Goal: Information Seeking & Learning: Learn about a topic

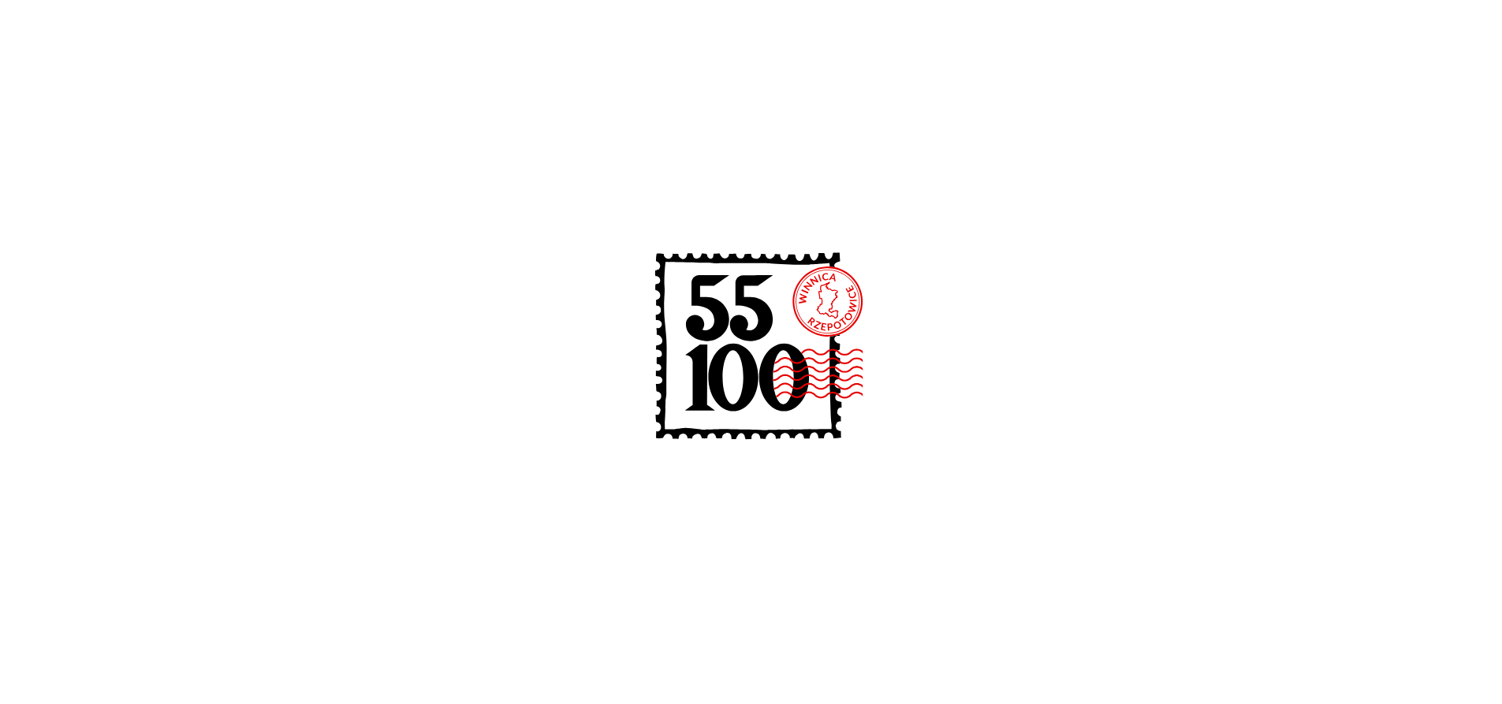
click at [516, 439] on div at bounding box center [751, 352] width 1502 height 704
click at [516, 360] on div at bounding box center [751, 352] width 1502 height 704
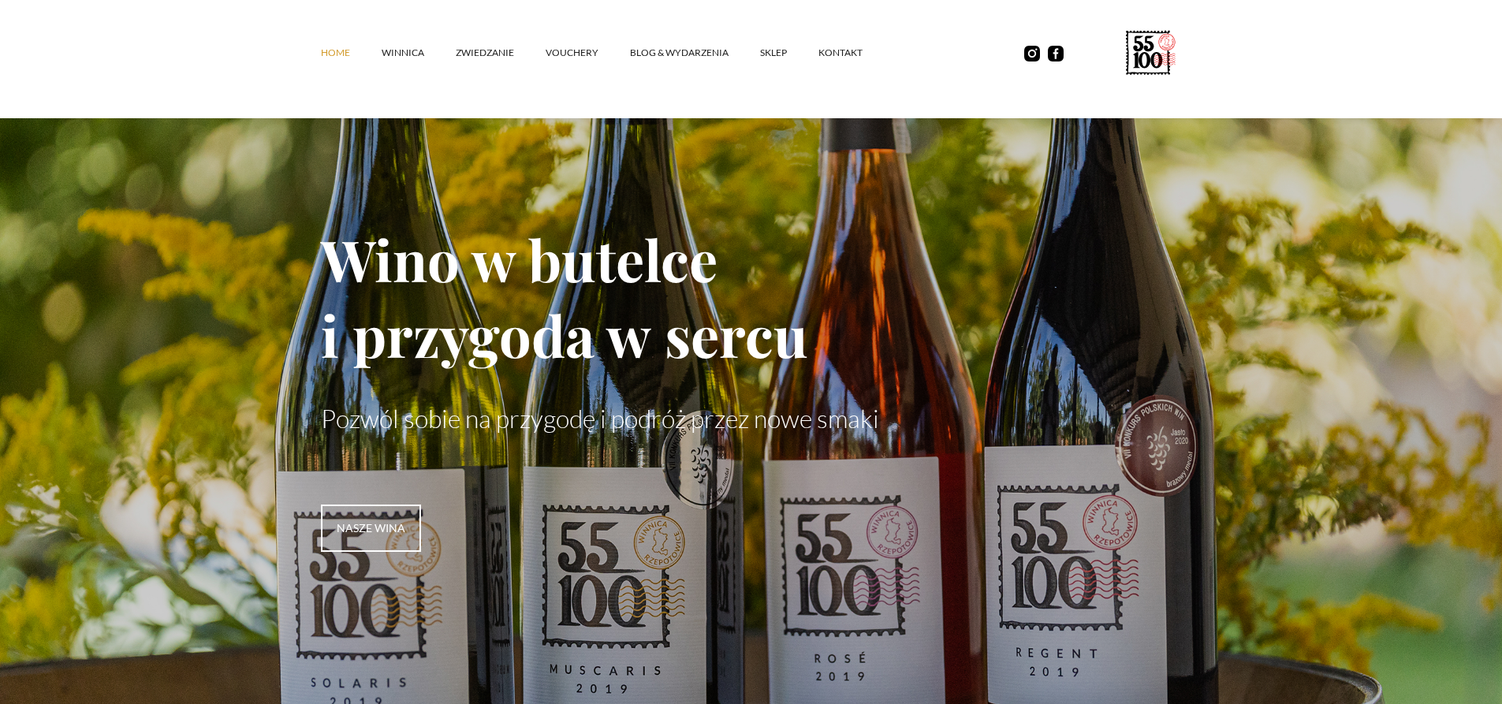
click at [328, 55] on link "Home" at bounding box center [351, 52] width 61 height 47
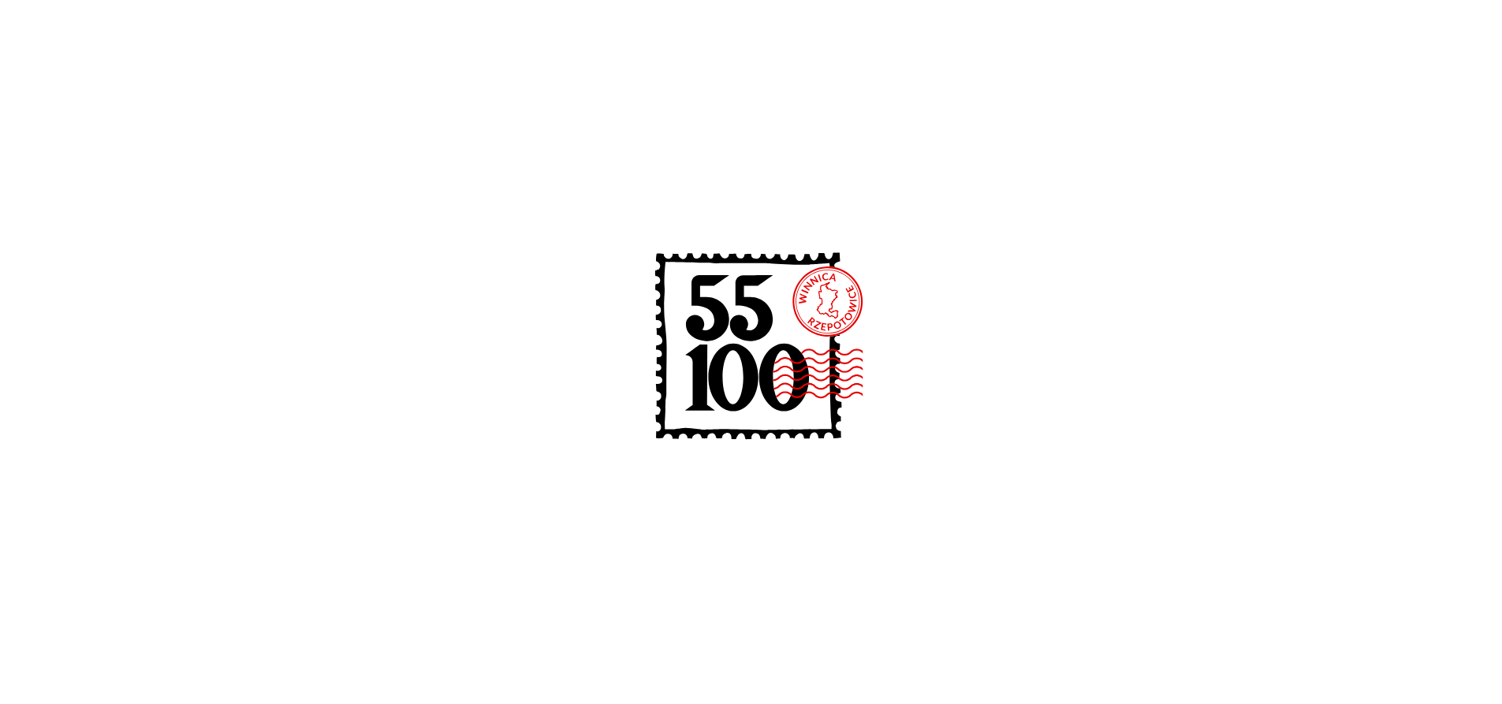
drag, startPoint x: 1432, startPoint y: 325, endPoint x: 1513, endPoint y: 143, distance: 199.0
click at [1439, 313] on div at bounding box center [751, 352] width 1502 height 704
drag, startPoint x: 1396, startPoint y: 131, endPoint x: 1398, endPoint y: 121, distance: 9.6
click at [1396, 127] on div at bounding box center [751, 352] width 1502 height 704
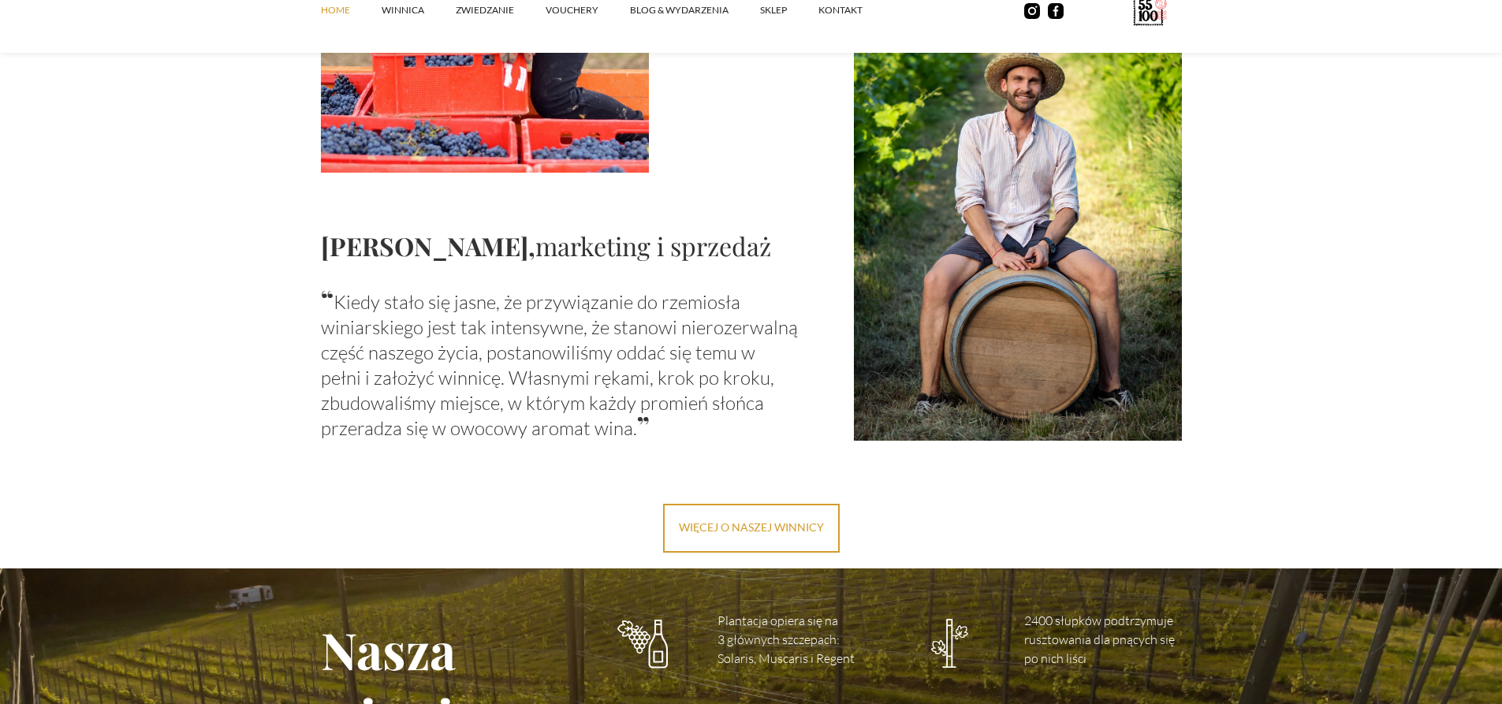
scroll to position [1734, 0]
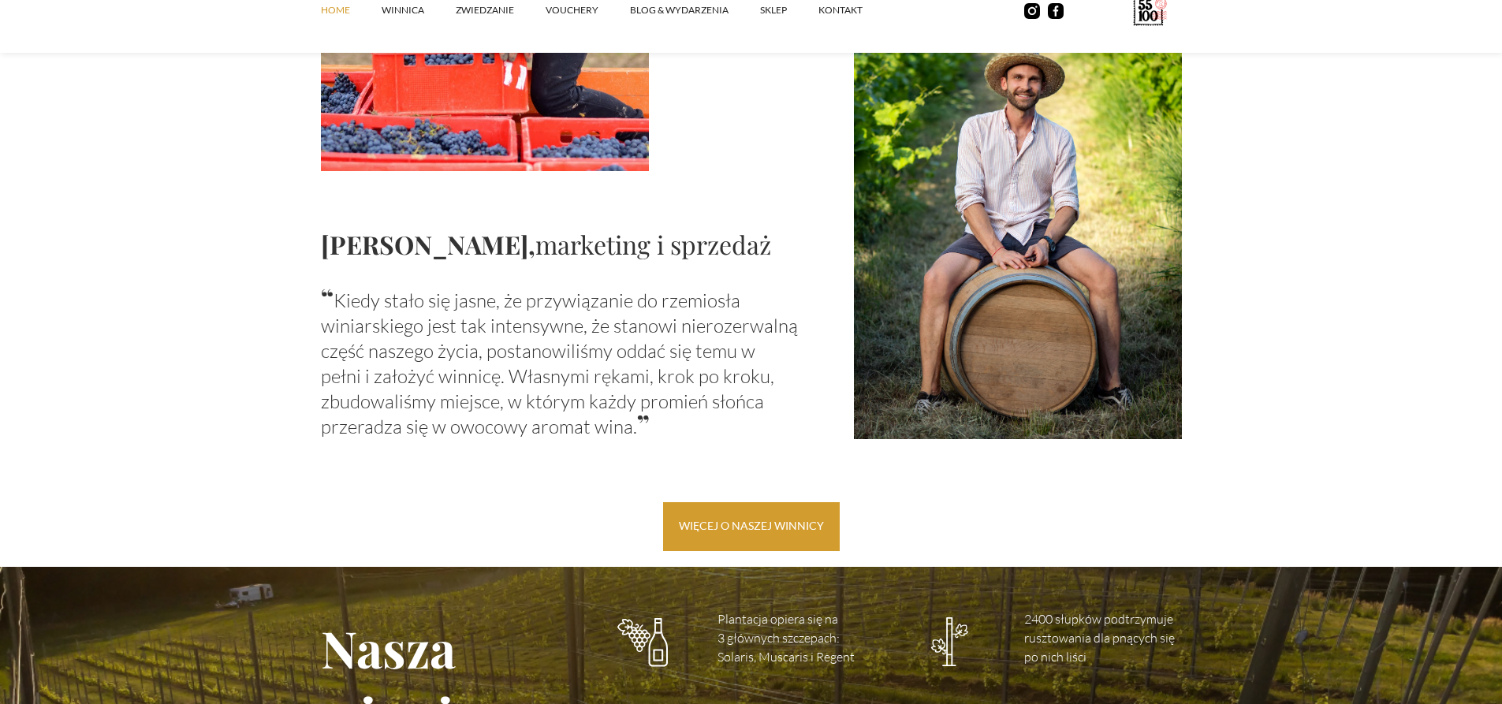
click at [767, 531] on link "więcej o naszej winnicy" at bounding box center [751, 526] width 177 height 49
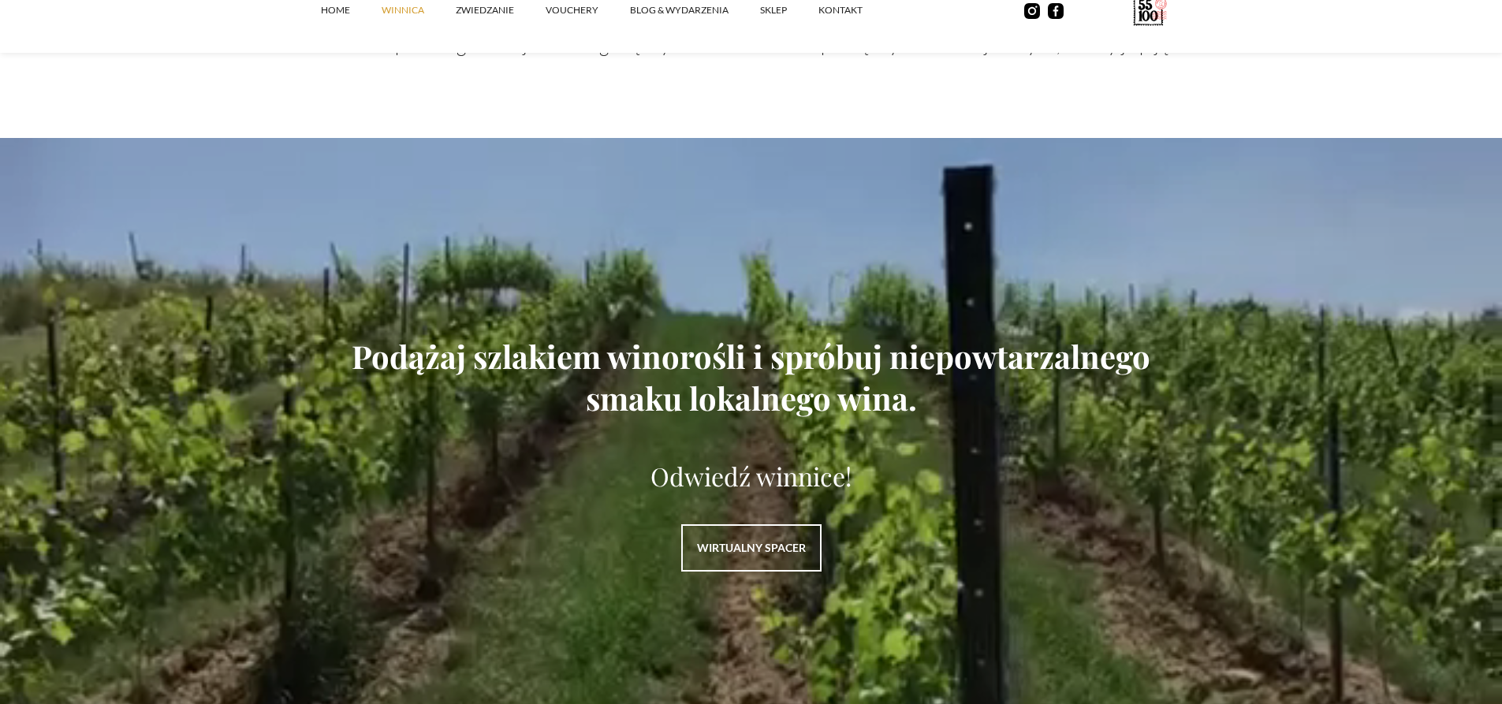
scroll to position [2128, 0]
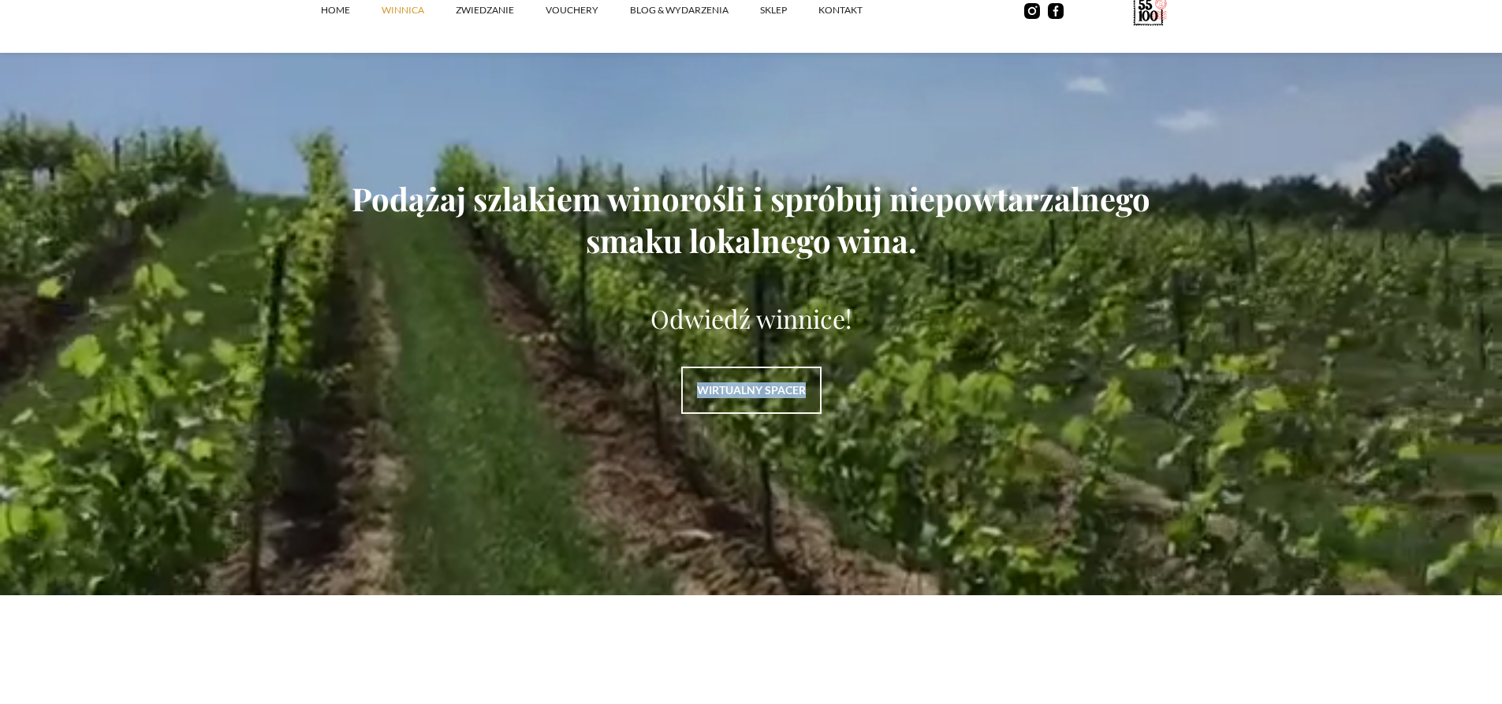
drag, startPoint x: 1330, startPoint y: 434, endPoint x: 1315, endPoint y: 332, distance: 103.6
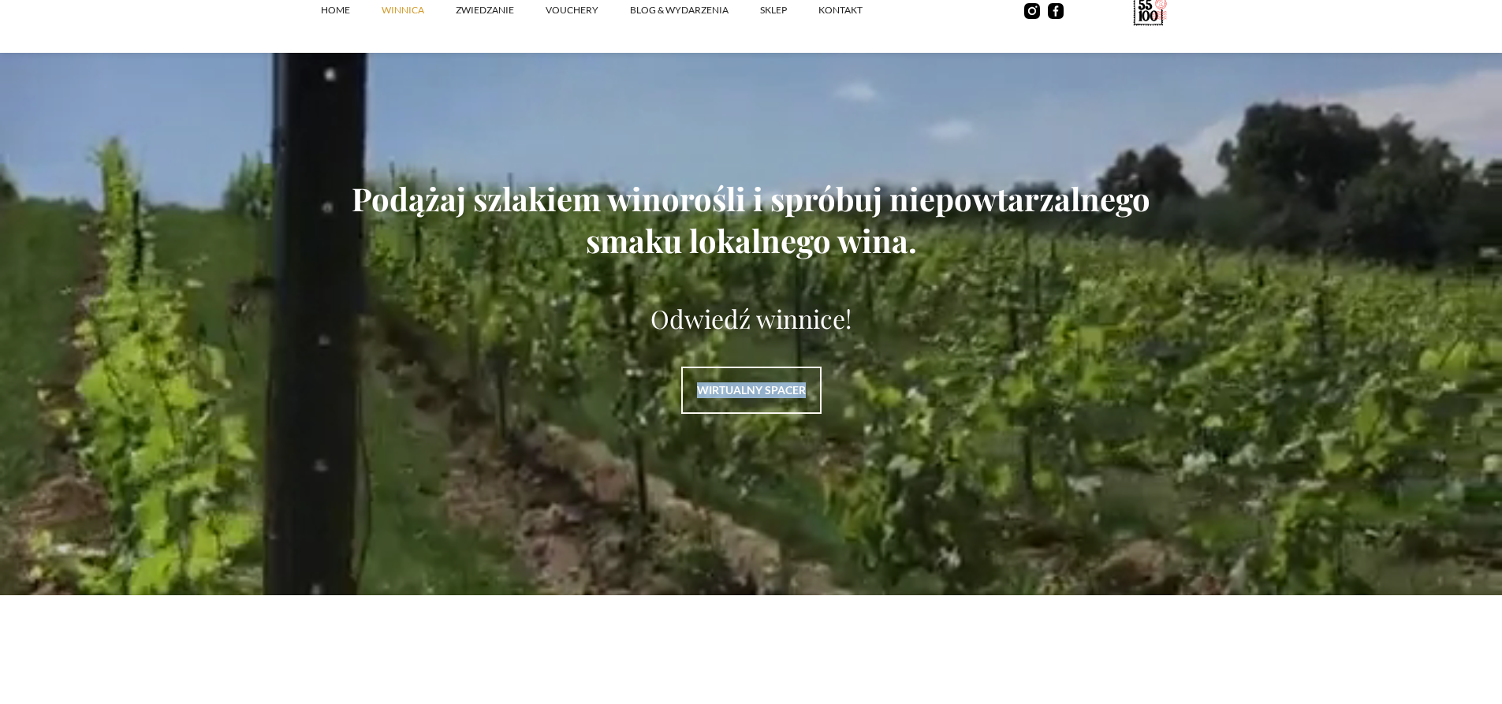
click at [1317, 326] on header "Podążaj szlakiem winorośli i spróbuj niepowtarzalnego smaku lokalnego wina. Odw…" at bounding box center [751, 287] width 1502 height 615
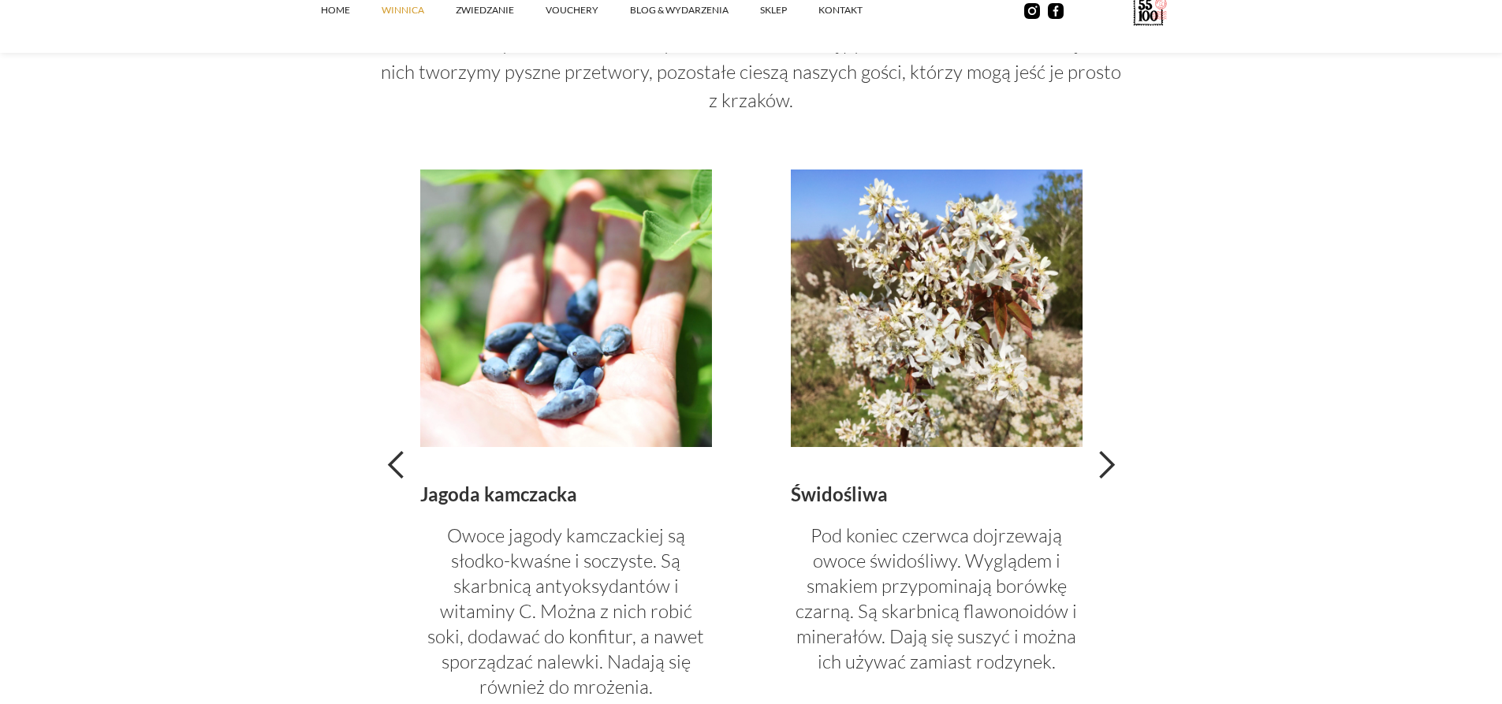
scroll to position [3468, 0]
click at [957, 359] on img "2 of 4" at bounding box center [937, 307] width 292 height 277
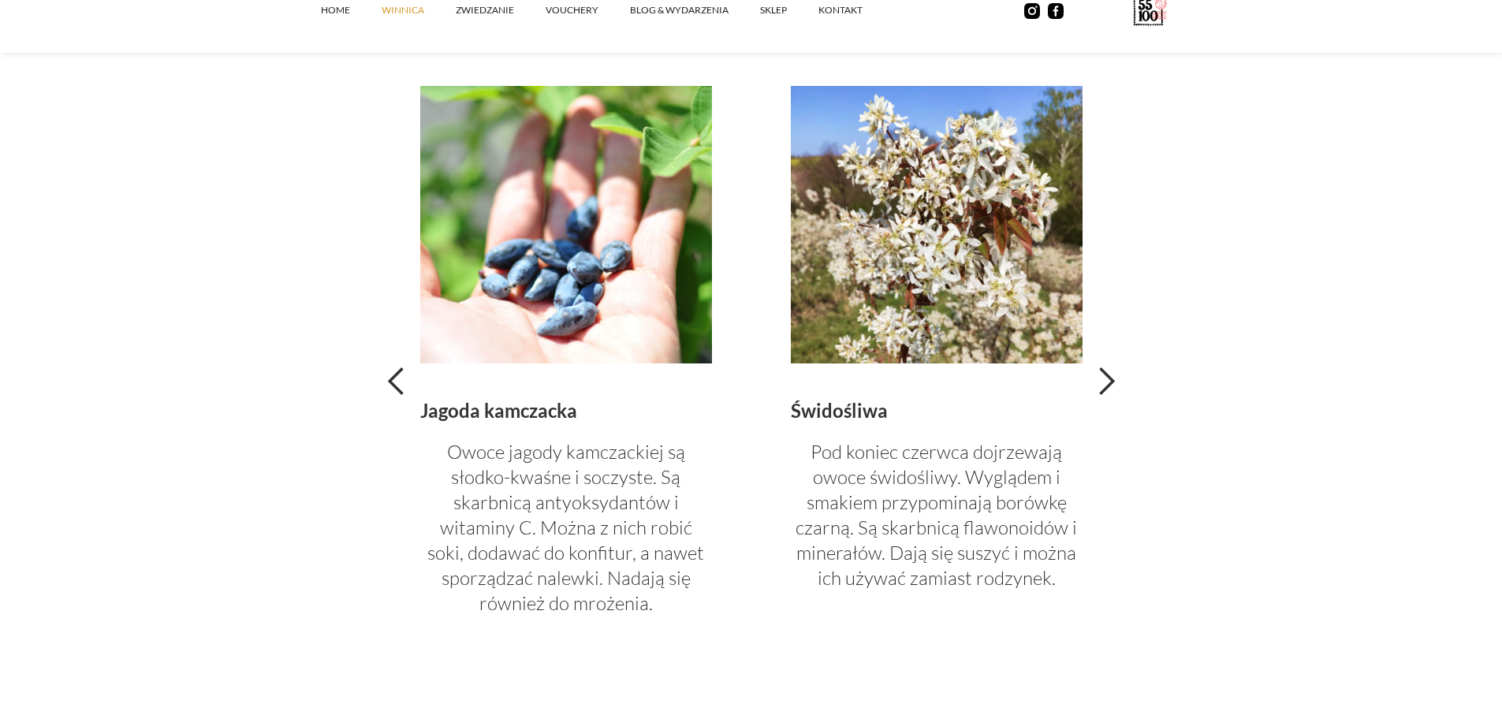
scroll to position [3626, 0]
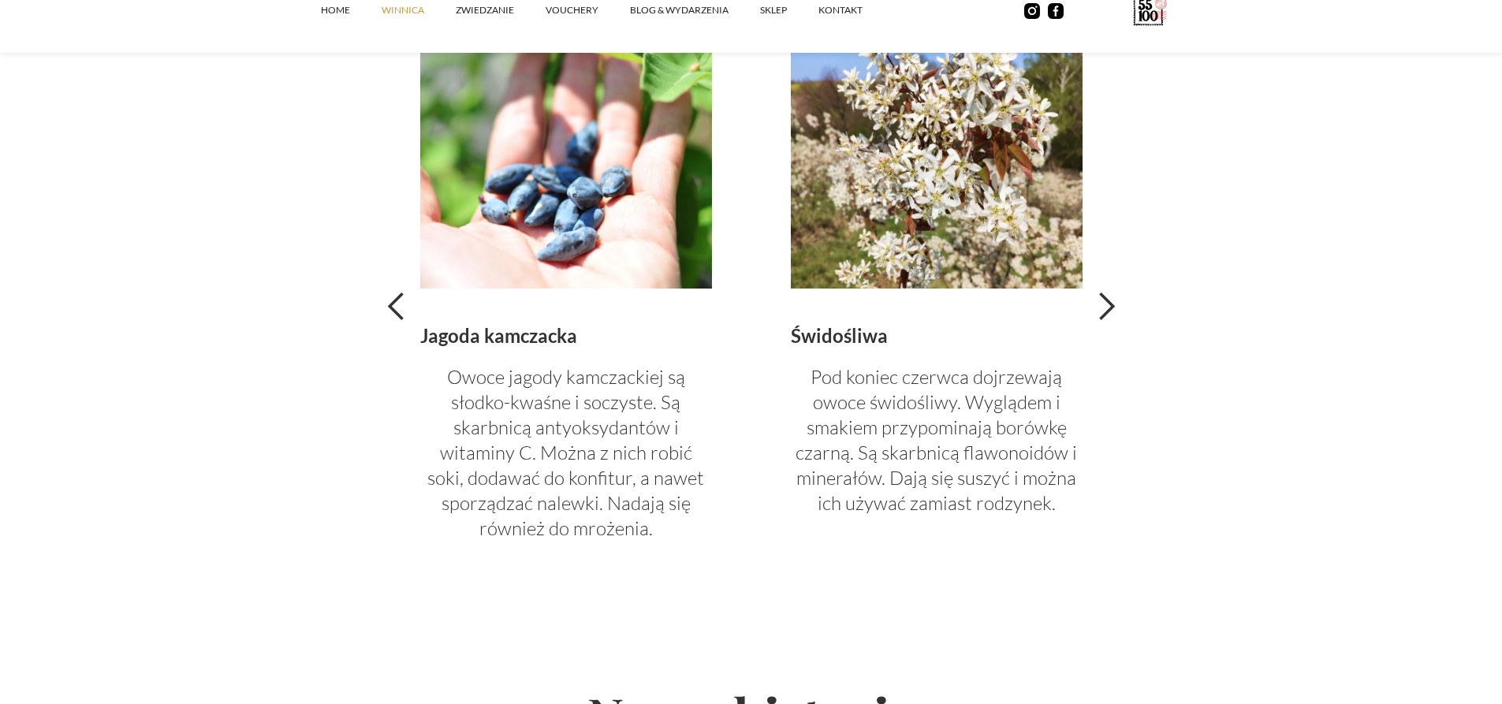
click at [1100, 306] on div "next slide" at bounding box center [1106, 307] width 32 height 32
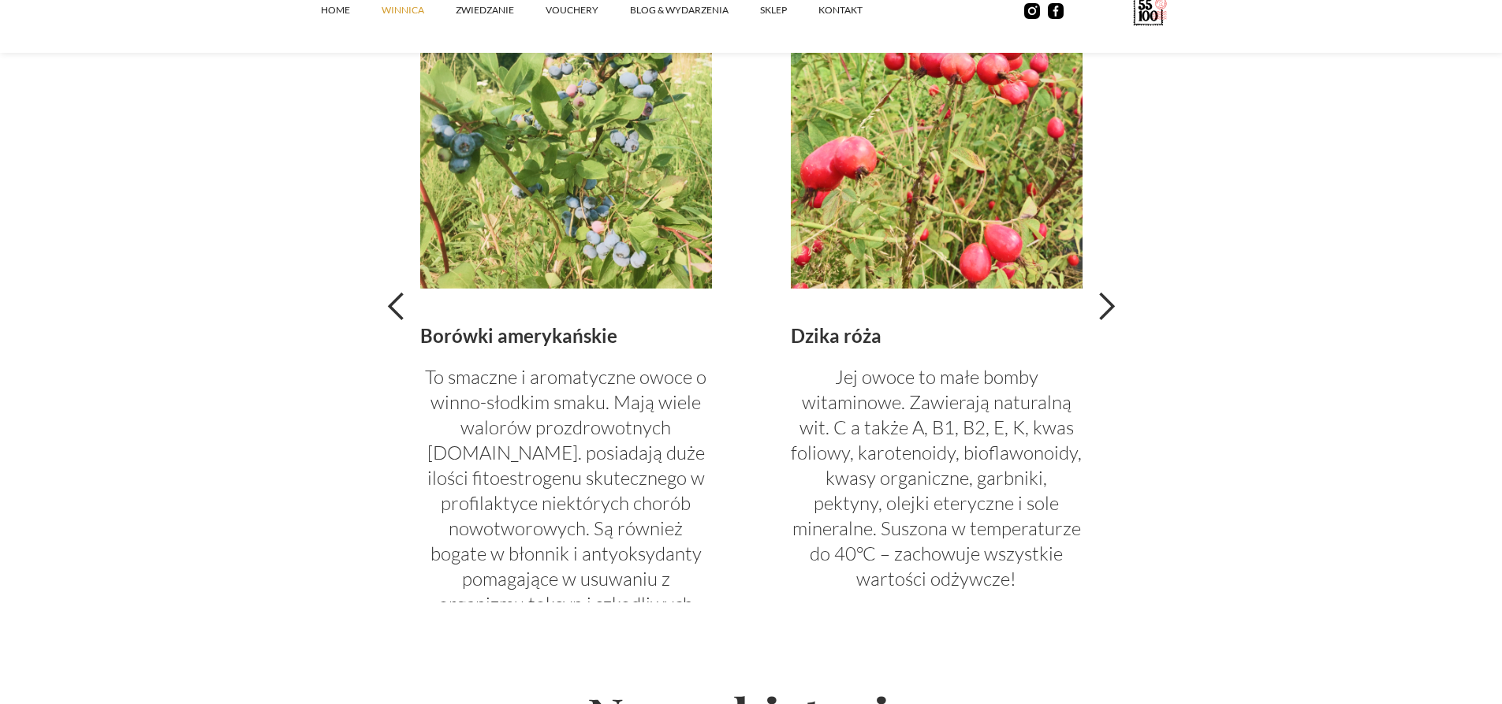
scroll to position [3547, 0]
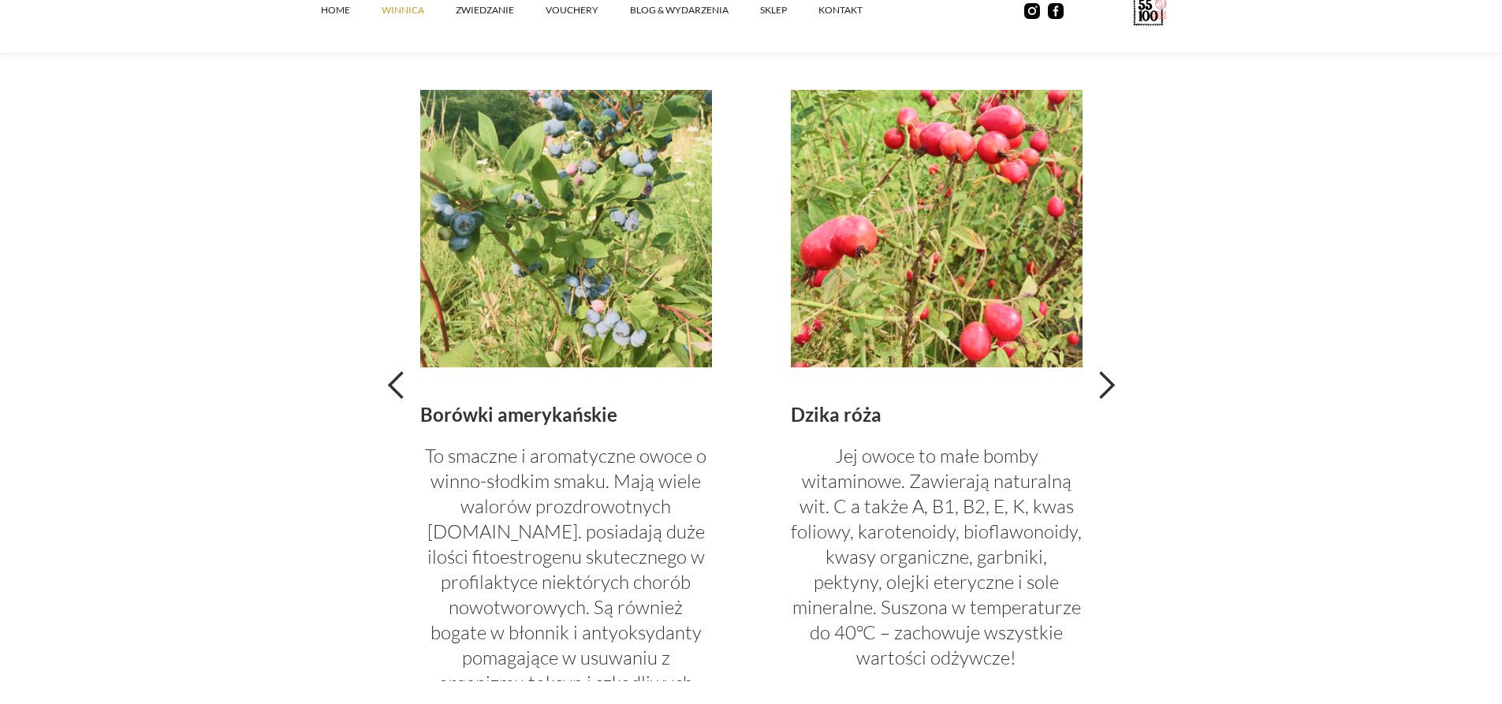
click at [1109, 385] on div "next slide" at bounding box center [1106, 386] width 32 height 32
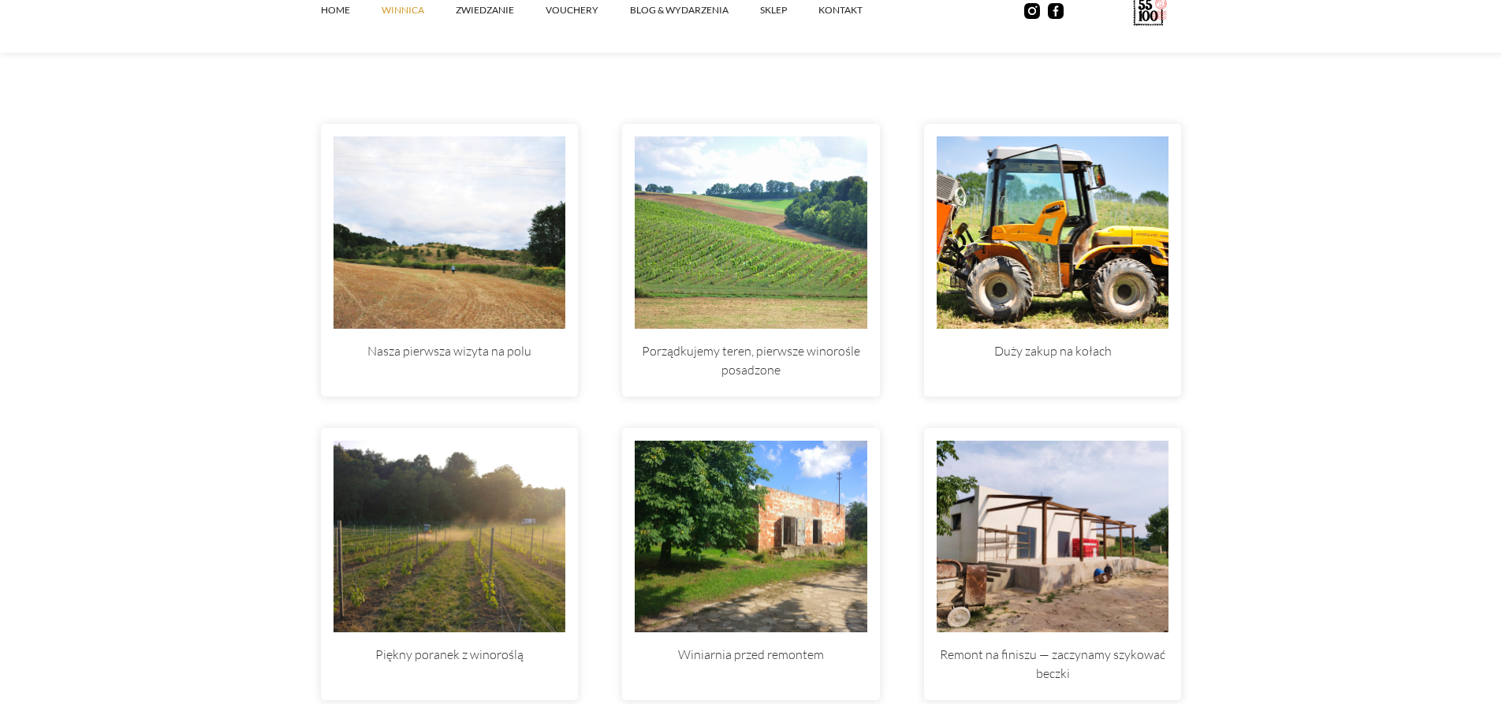
scroll to position [4493, 0]
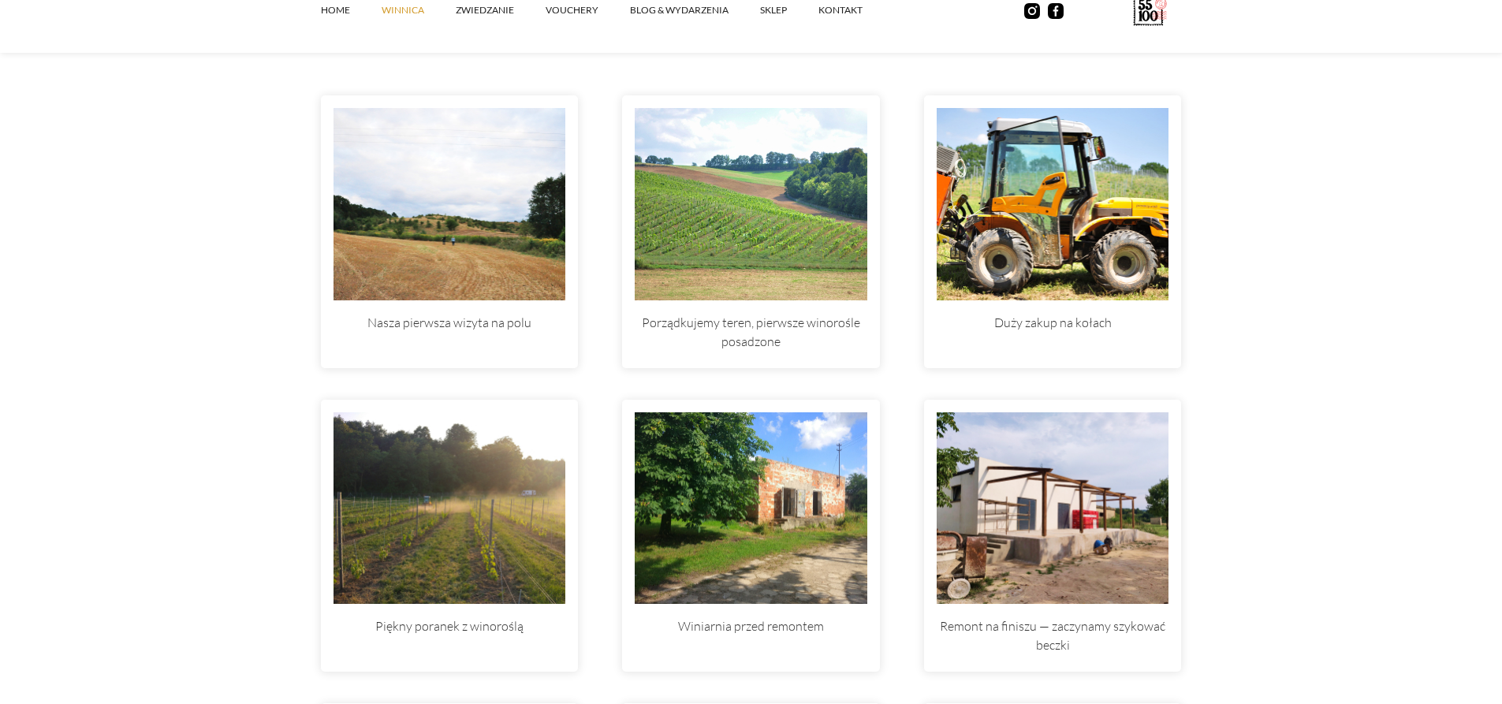
click at [512, 257] on img at bounding box center [449, 204] width 233 height 192
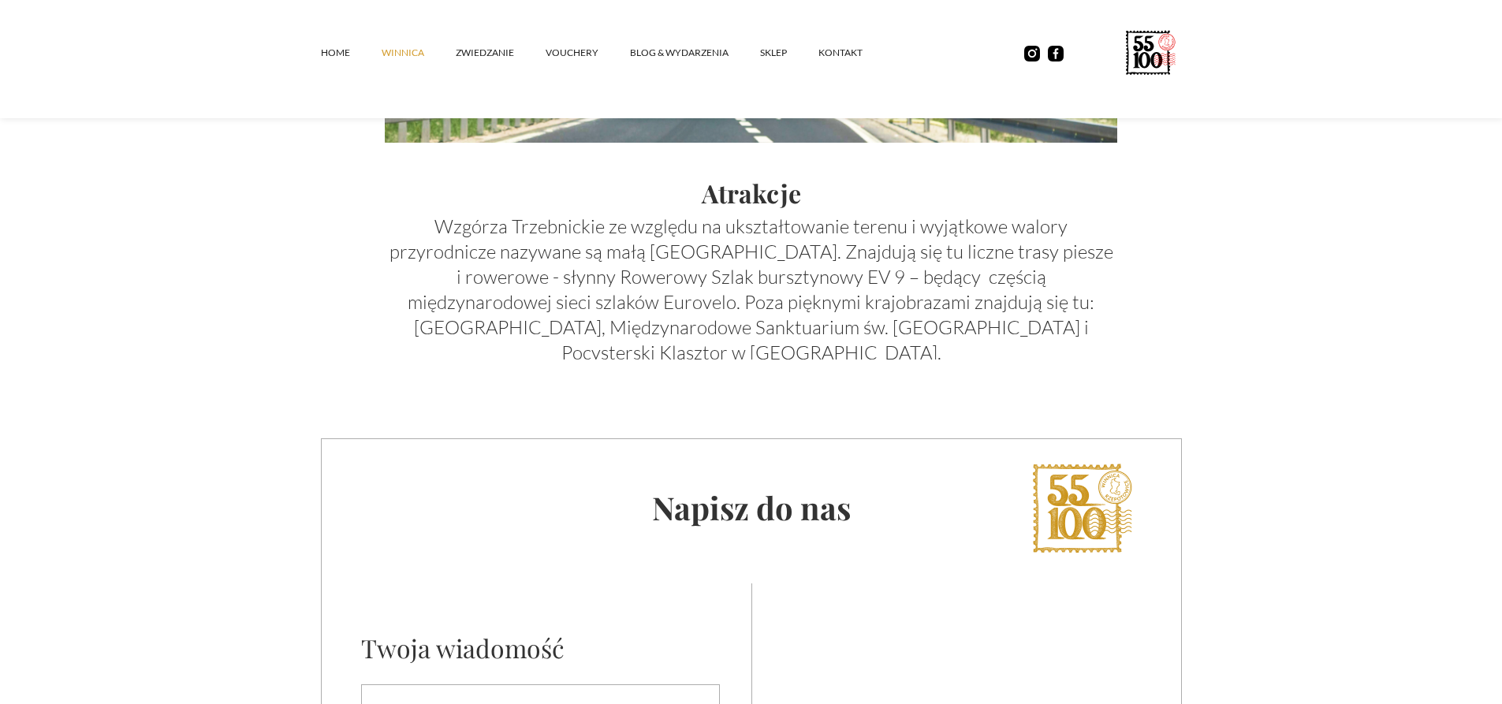
scroll to position [5767, 0]
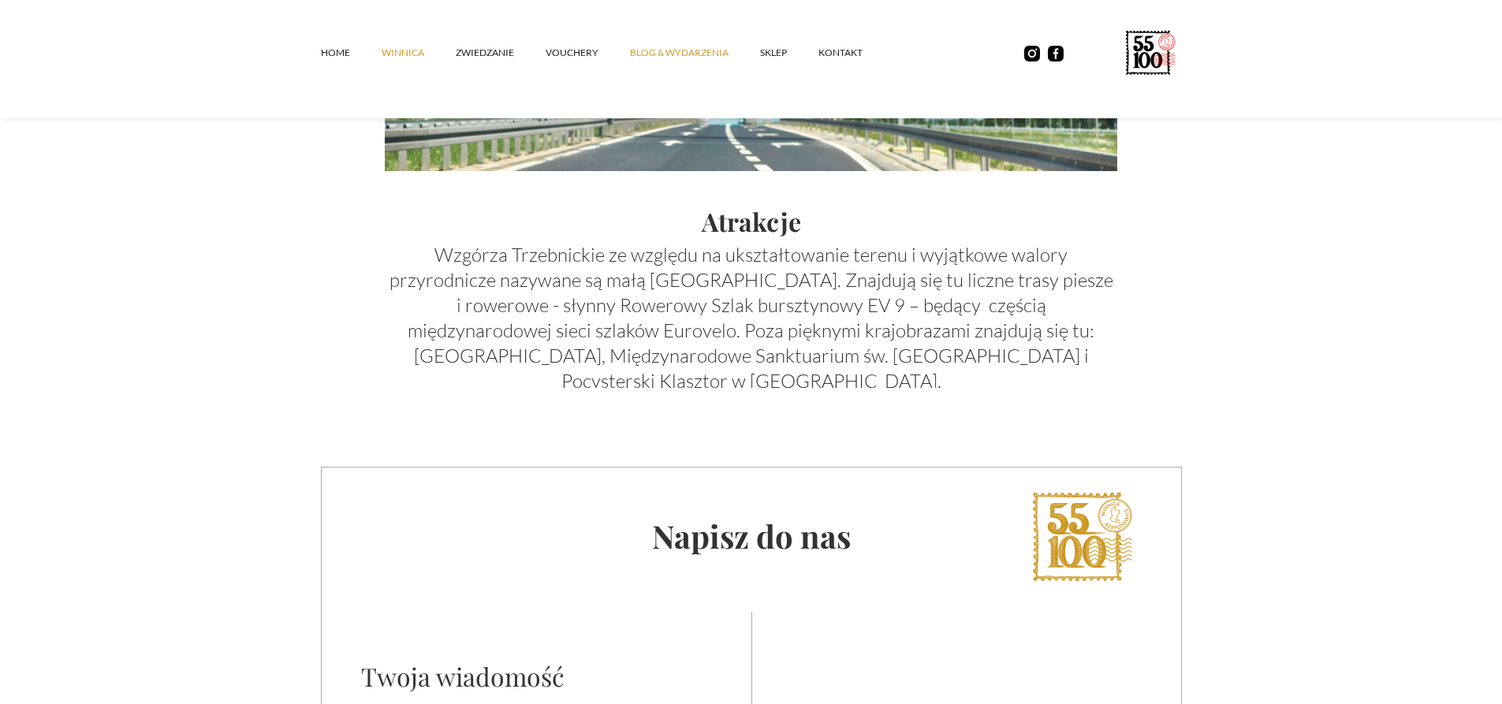
click at [665, 49] on link "Blog & Wydarzenia" at bounding box center [695, 52] width 130 height 47
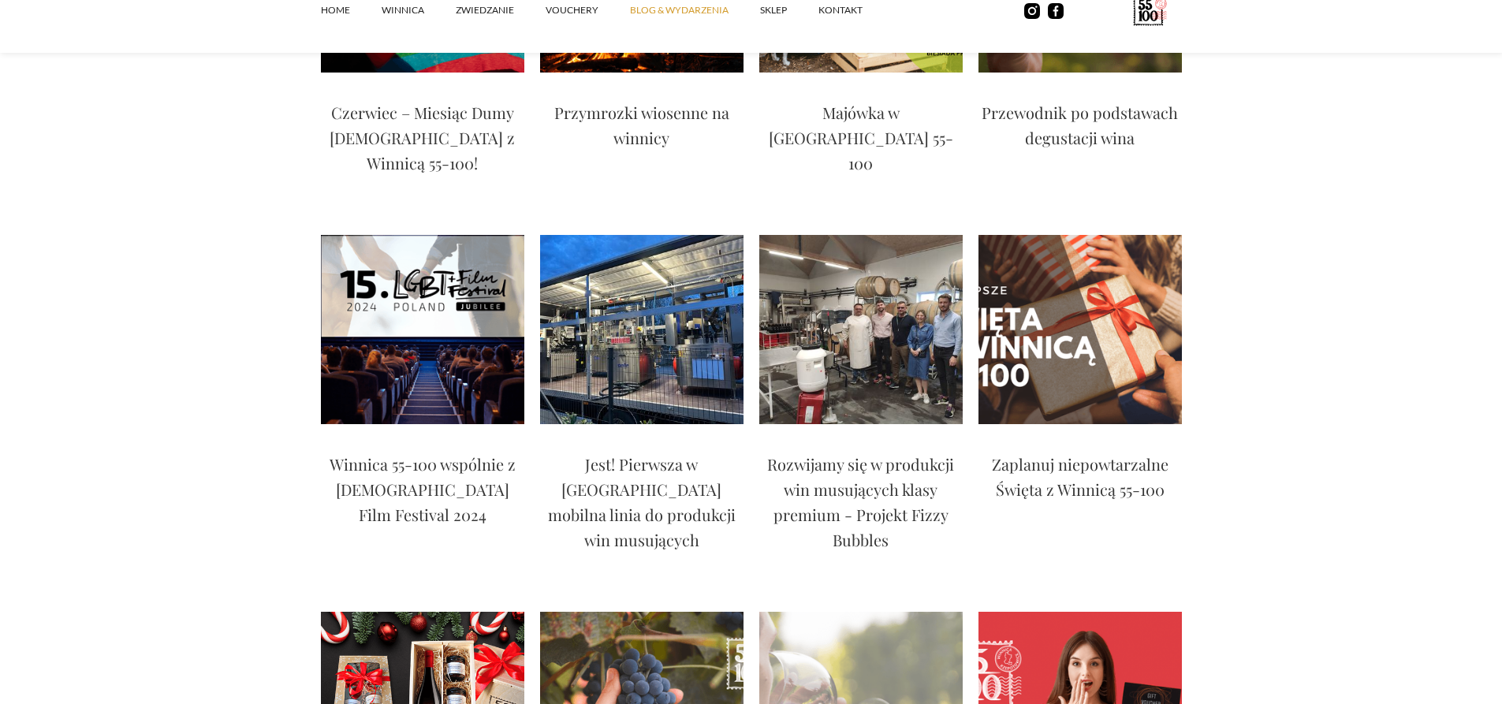
scroll to position [1579, 0]
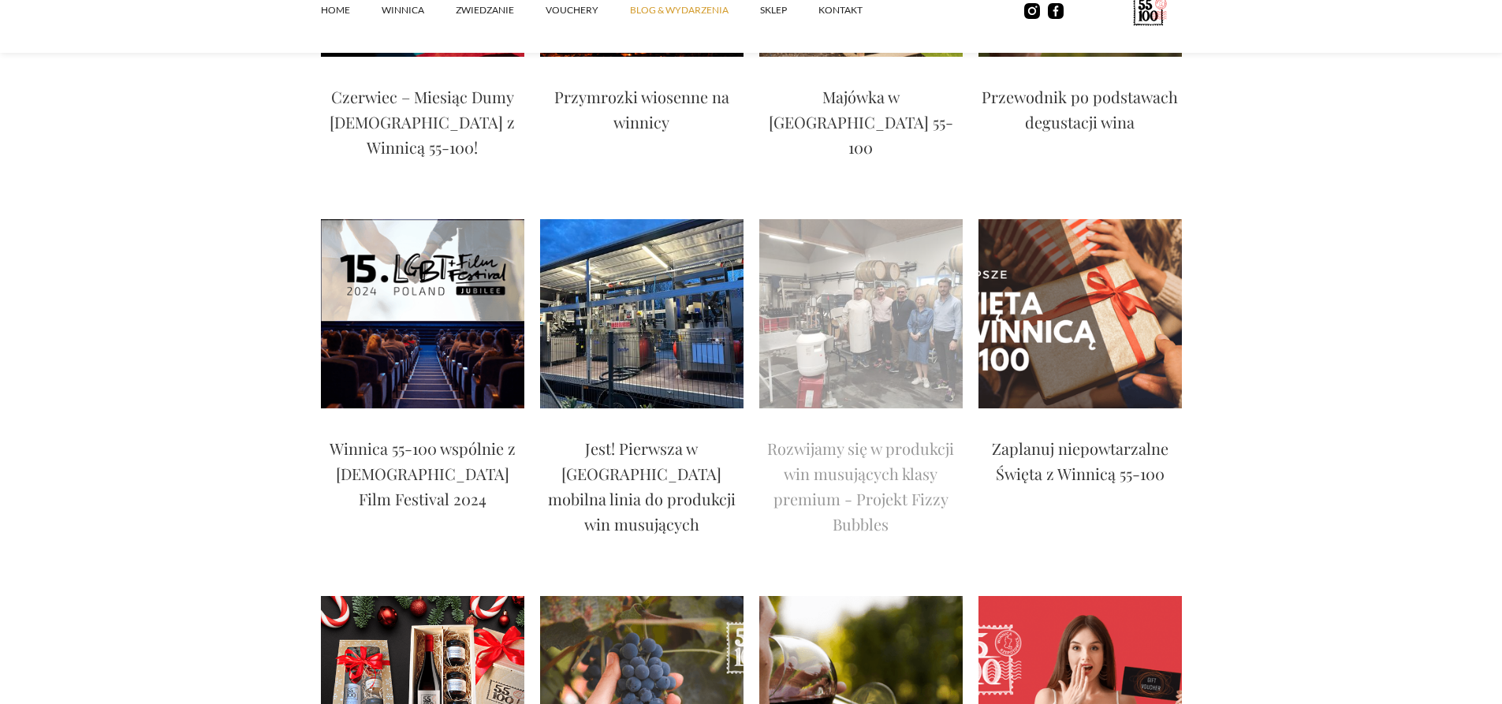
click at [906, 233] on img at bounding box center [860, 313] width 203 height 189
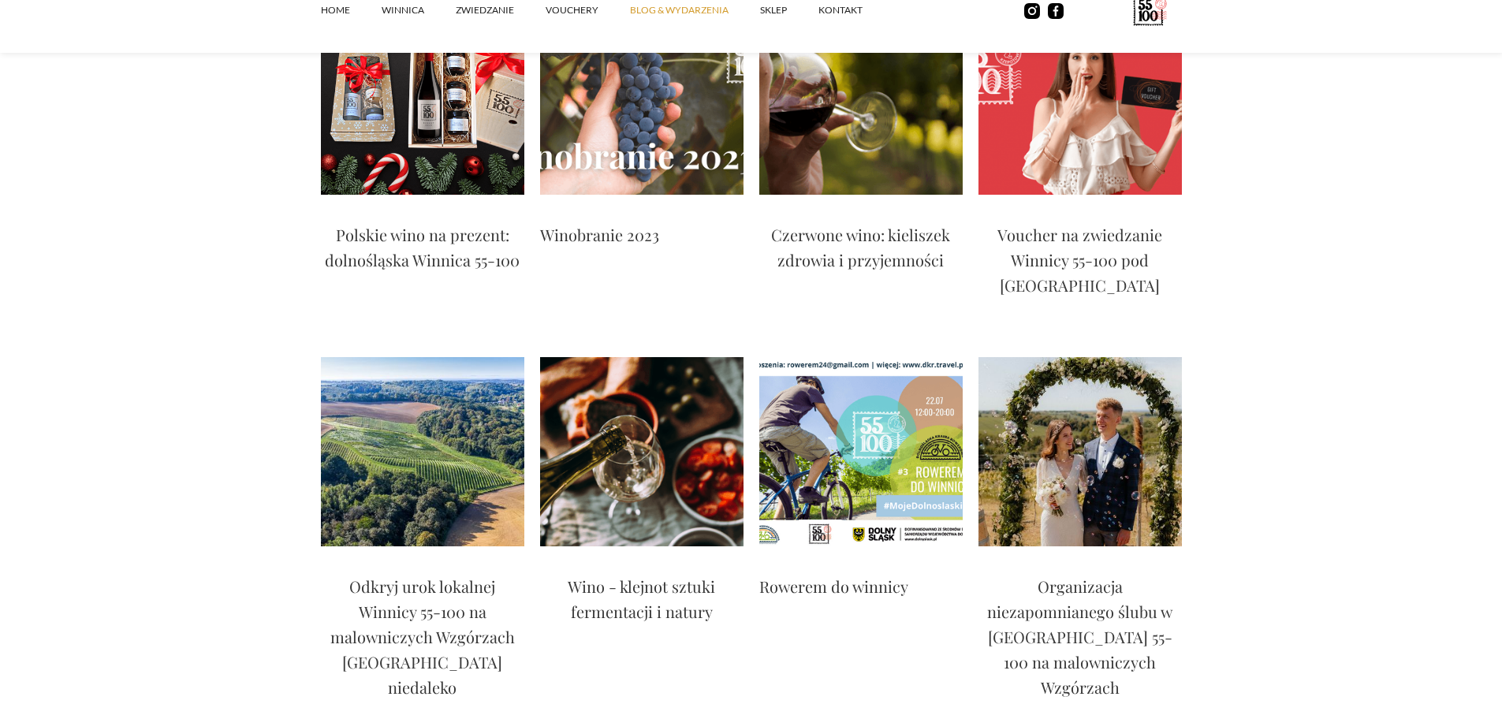
scroll to position [2209, 0]
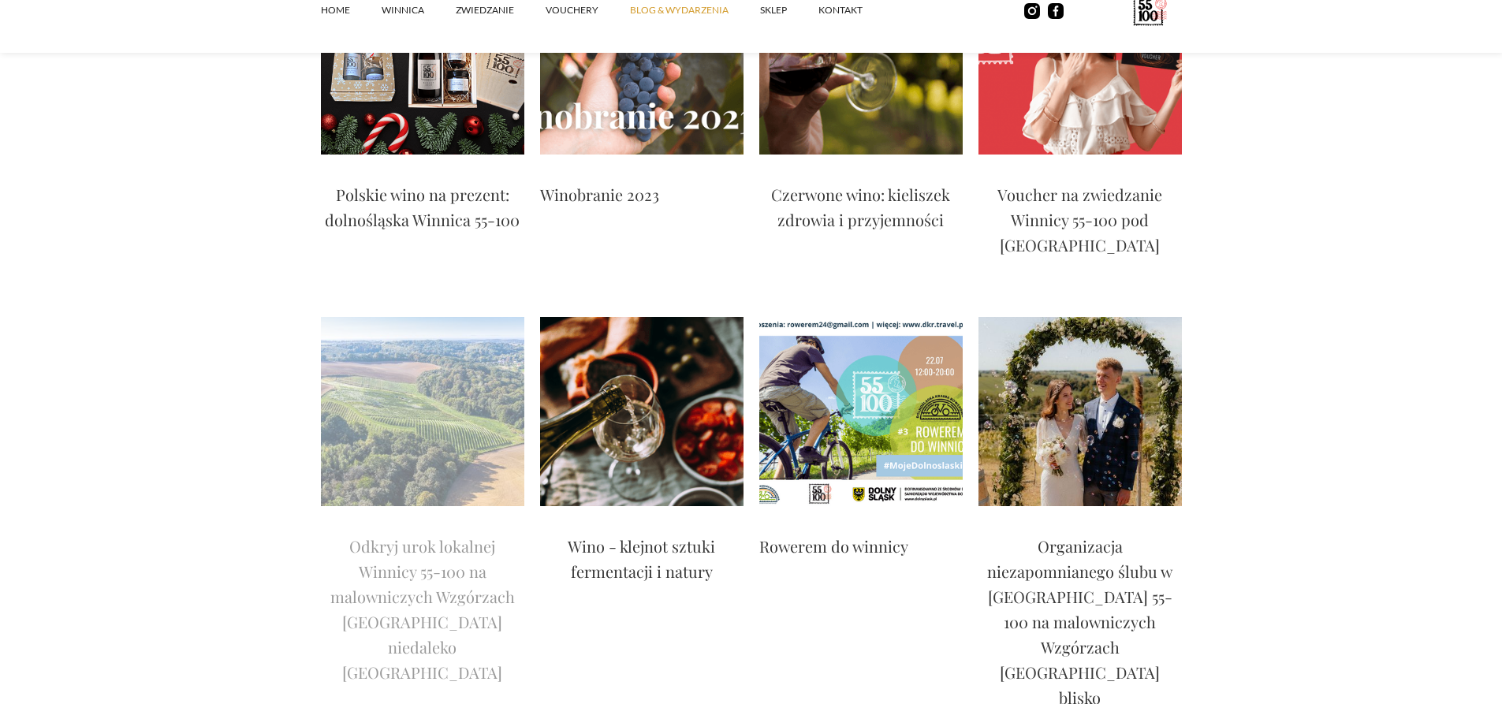
click at [456, 317] on img at bounding box center [422, 411] width 203 height 189
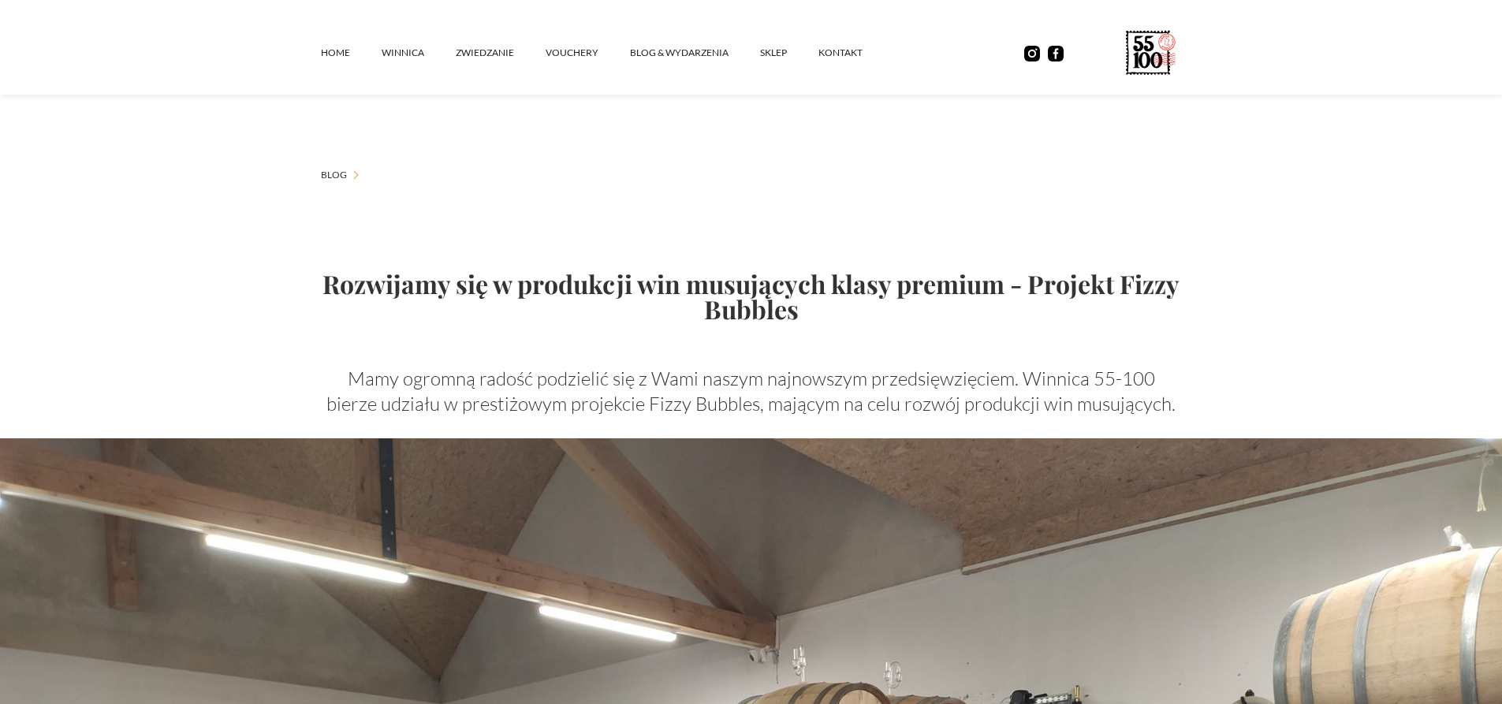
scroll to position [236, 0]
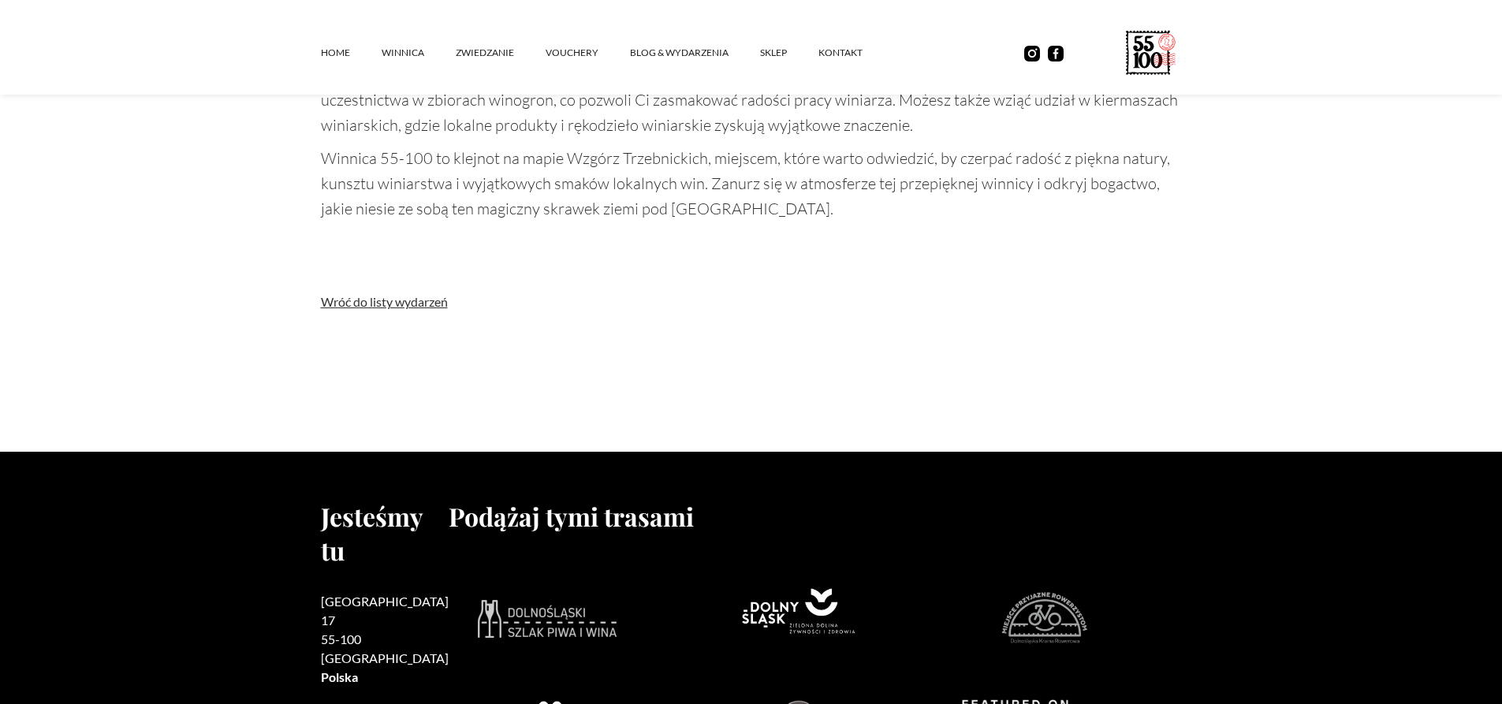
scroll to position [1892, 0]
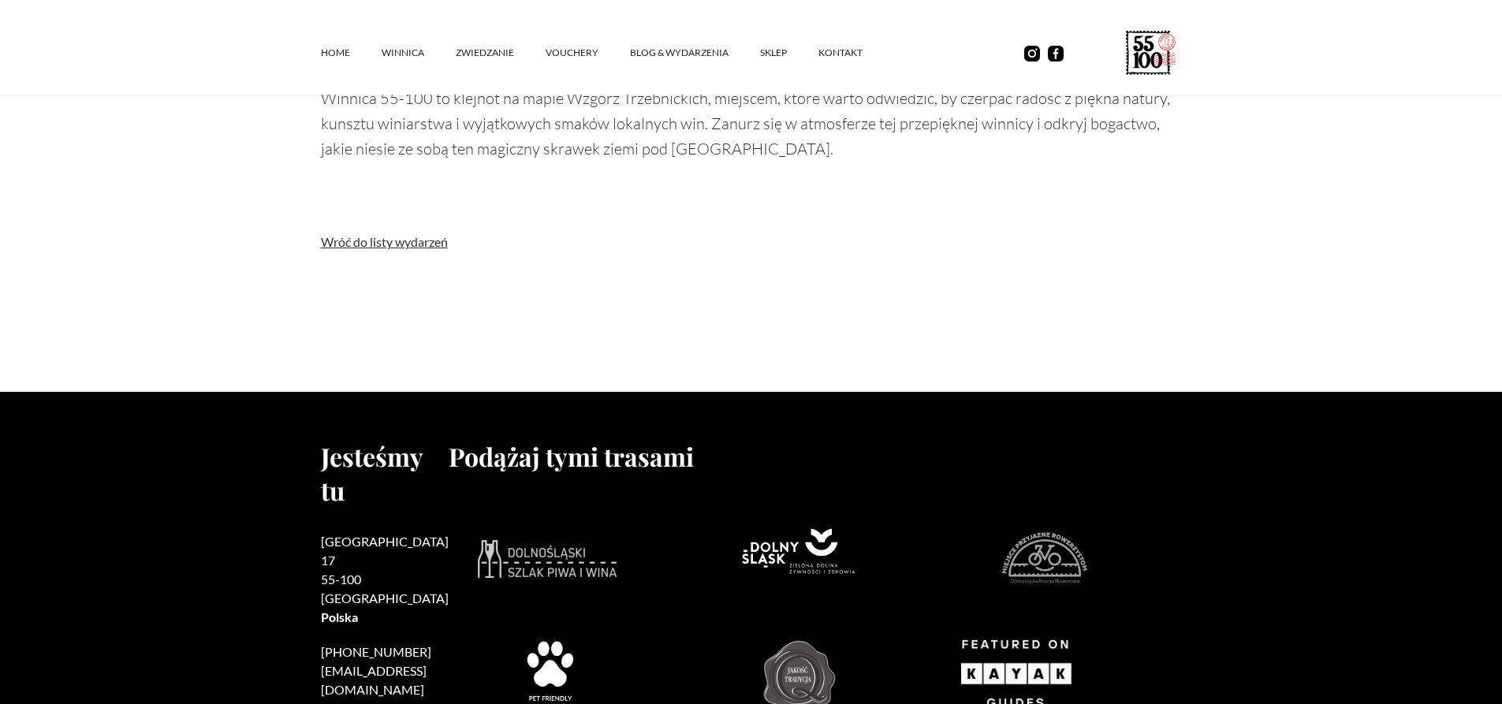
click at [404, 243] on link "Wróć do listy wydarzeń" at bounding box center [751, 242] width 861 height 16
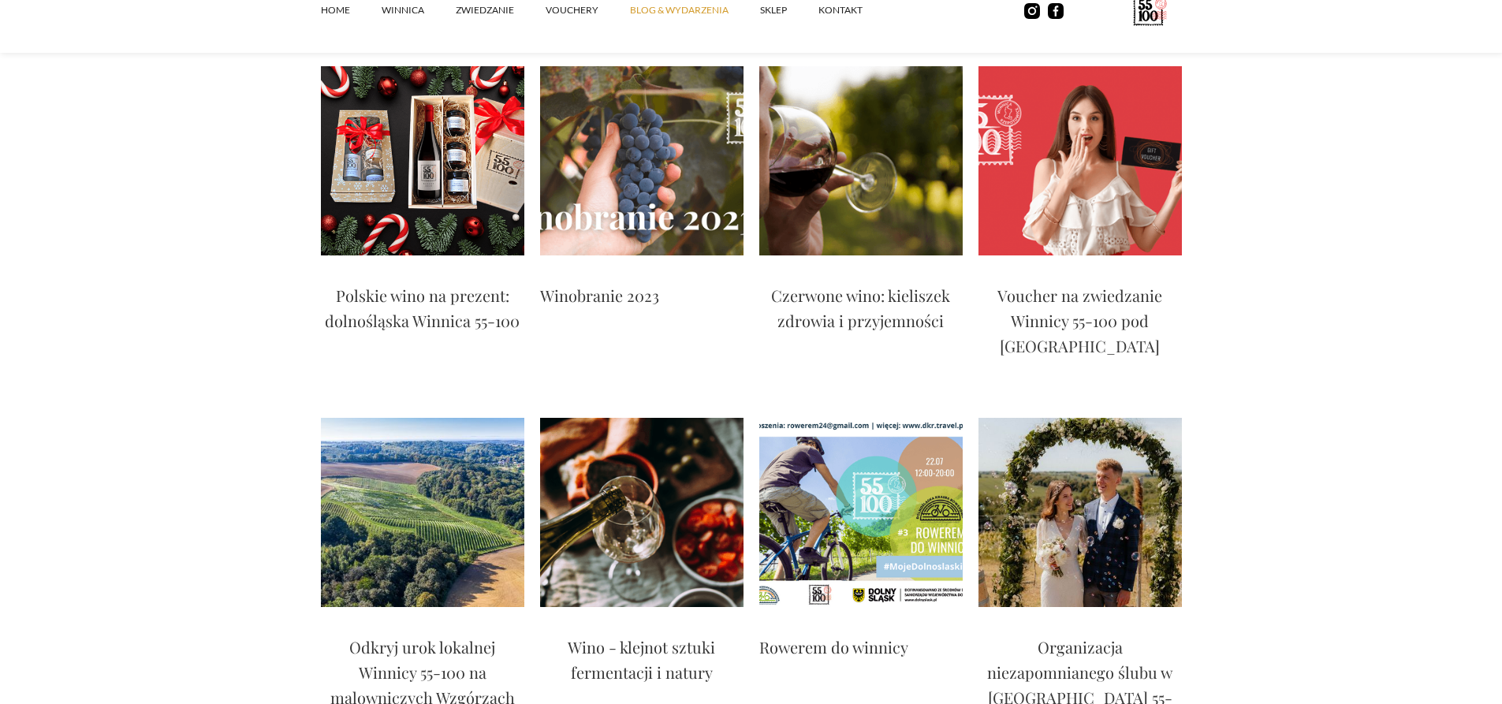
scroll to position [2134, 0]
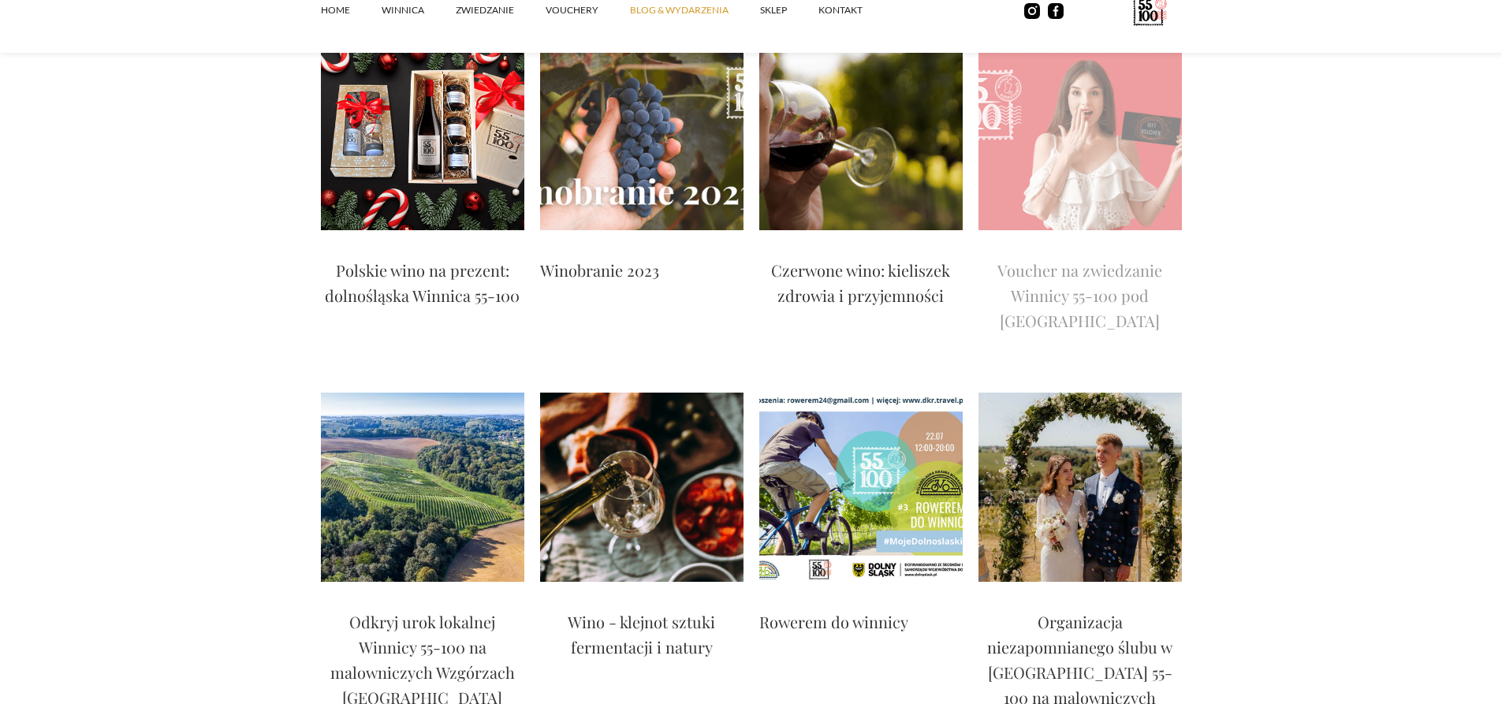
click at [1061, 258] on p "Voucher na zwiedzanie Winnicy 55-100 pod [GEOGRAPHIC_DATA]" at bounding box center [1079, 296] width 203 height 76
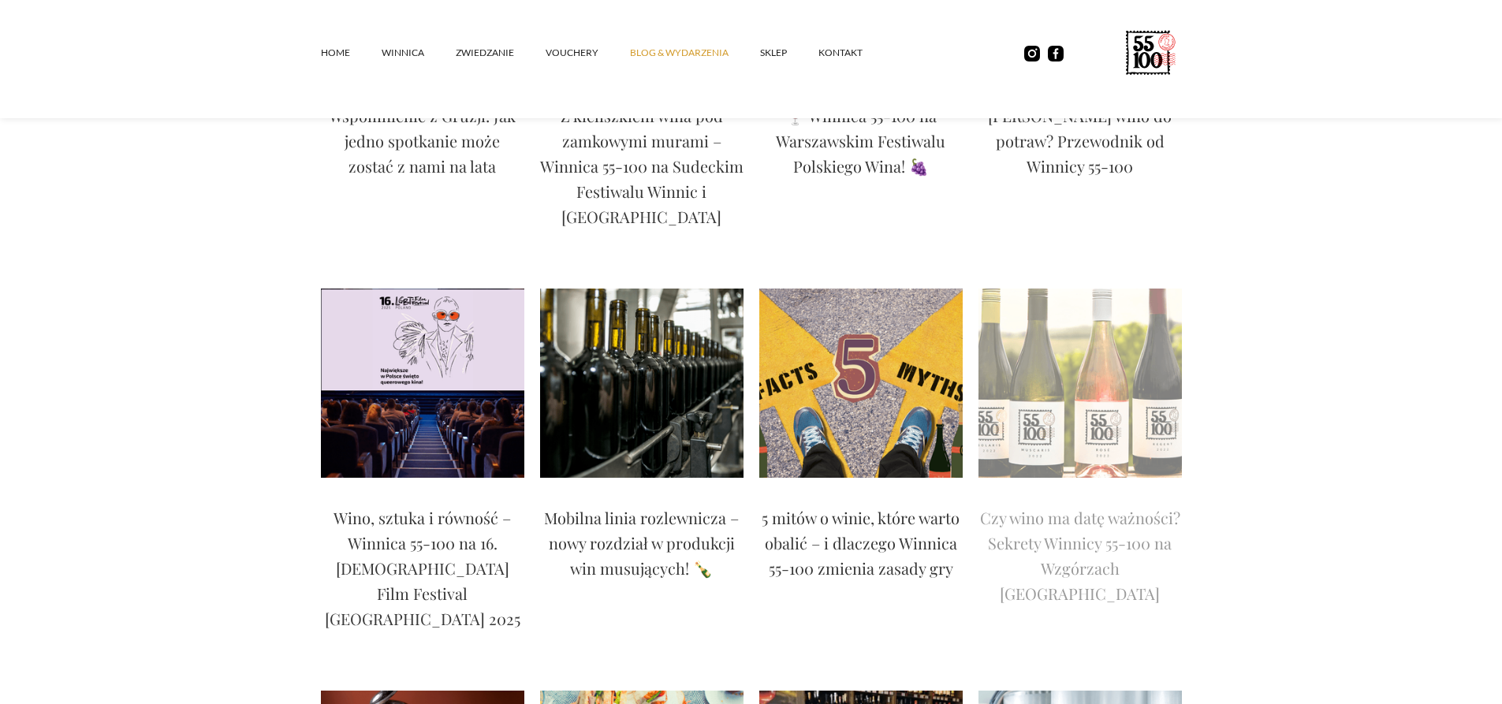
scroll to position [400, 0]
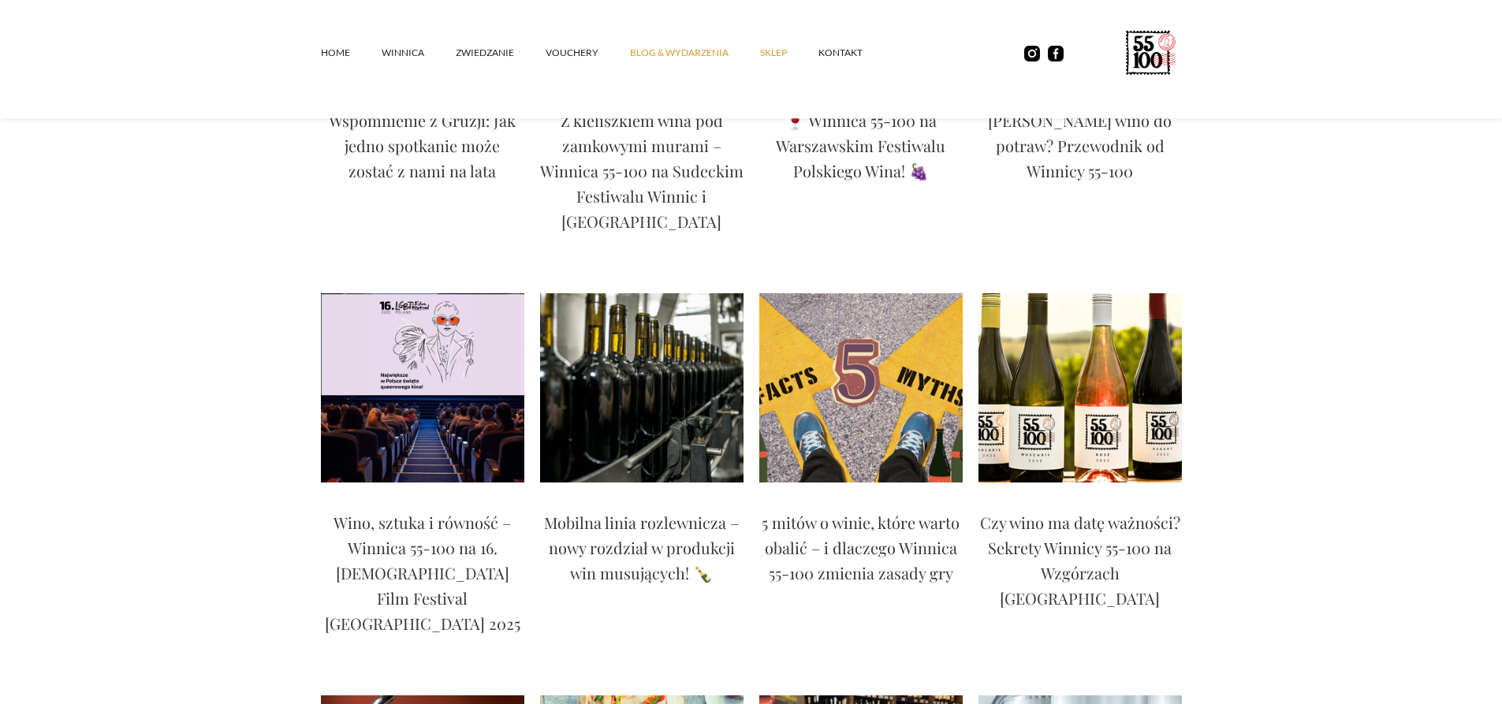
click at [766, 57] on link "SKLEP" at bounding box center [789, 52] width 58 height 47
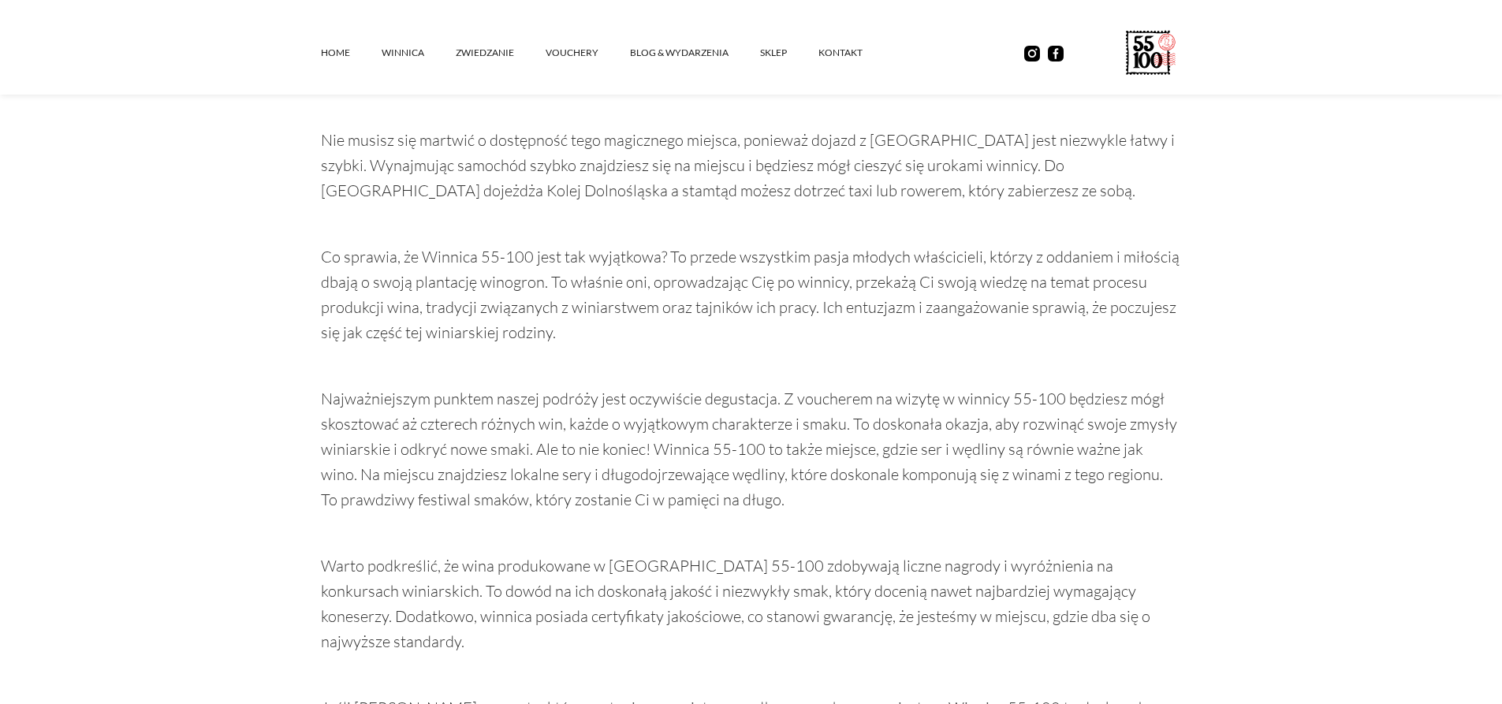
scroll to position [1734, 0]
